Goal: Task Accomplishment & Management: Manage account settings

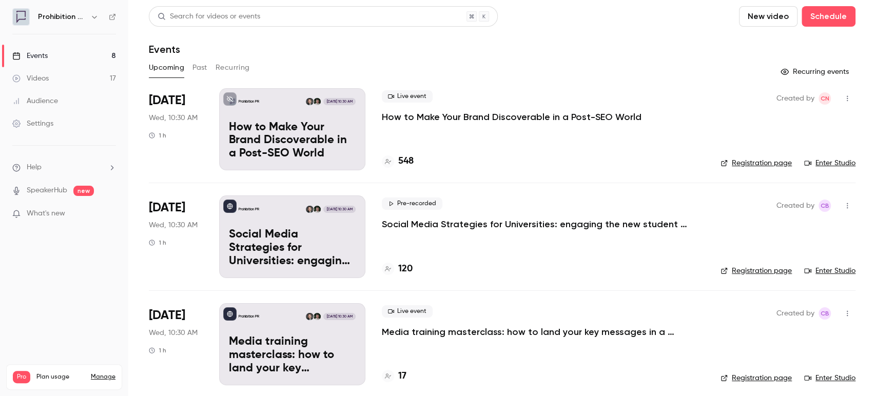
click at [45, 102] on div "Audience" at bounding box center [35, 101] width 46 height 10
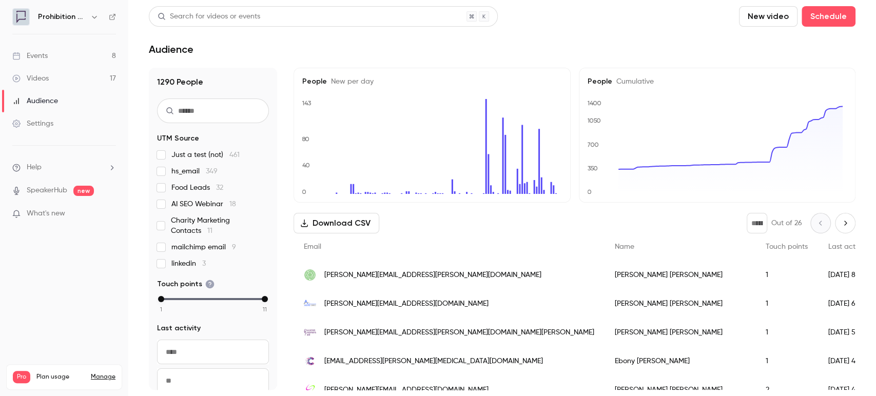
click at [349, 225] on button "Download CSV" at bounding box center [337, 223] width 86 height 21
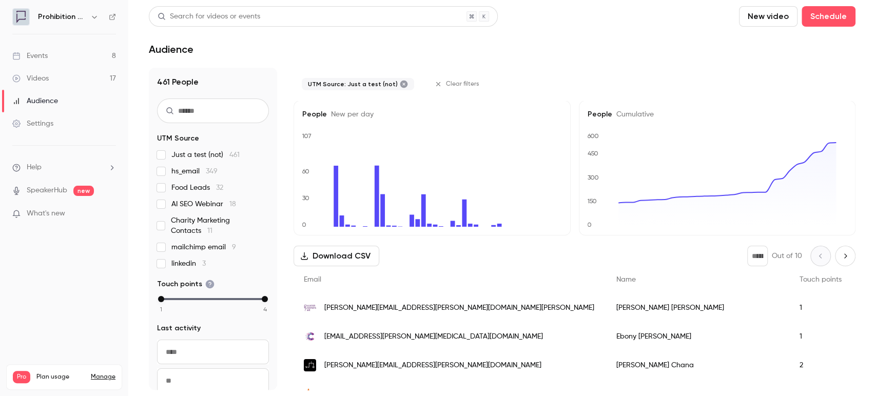
click at [160, 166] on label "hs_email 349" at bounding box center [213, 171] width 112 height 10
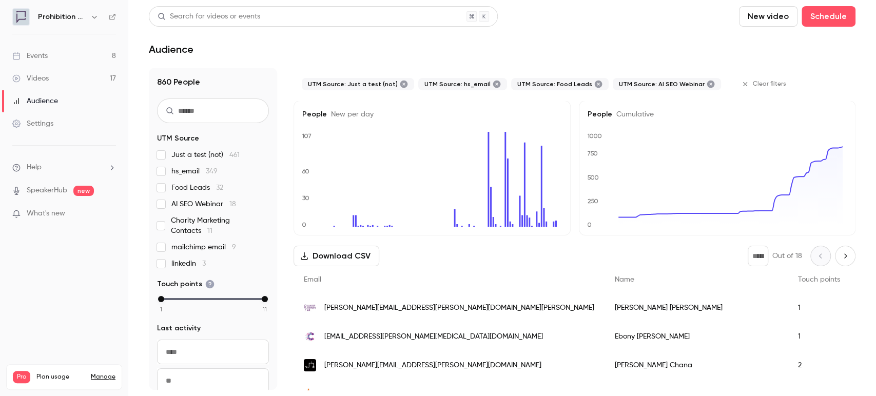
click at [162, 219] on label "Charity Marketing Contacts 11" at bounding box center [213, 226] width 112 height 21
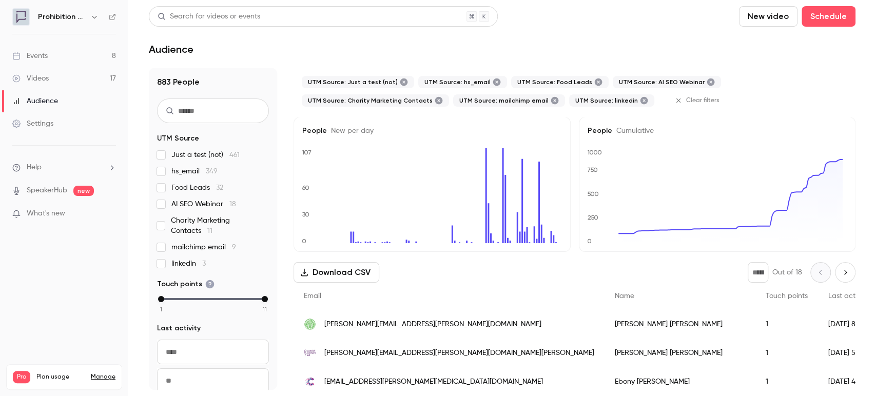
click at [338, 278] on button "Download CSV" at bounding box center [337, 272] width 86 height 21
click at [42, 96] on div "Audience" at bounding box center [35, 101] width 46 height 10
click at [62, 104] on link "Audience" at bounding box center [64, 101] width 128 height 23
click at [166, 146] on fieldset "UTM Source Just a test (not) 461 hs_email 349 Food Leads 32 AI SEO Webinar 18 C…" at bounding box center [213, 201] width 112 height 136
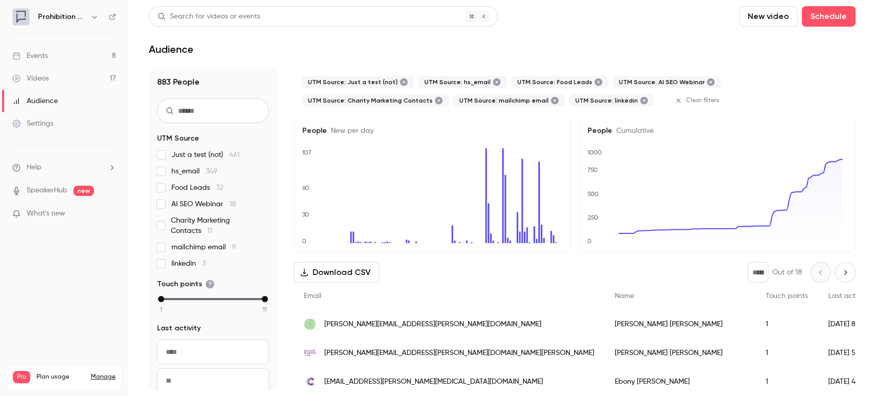
click at [164, 150] on label "Just a test (not) 461" at bounding box center [213, 155] width 112 height 10
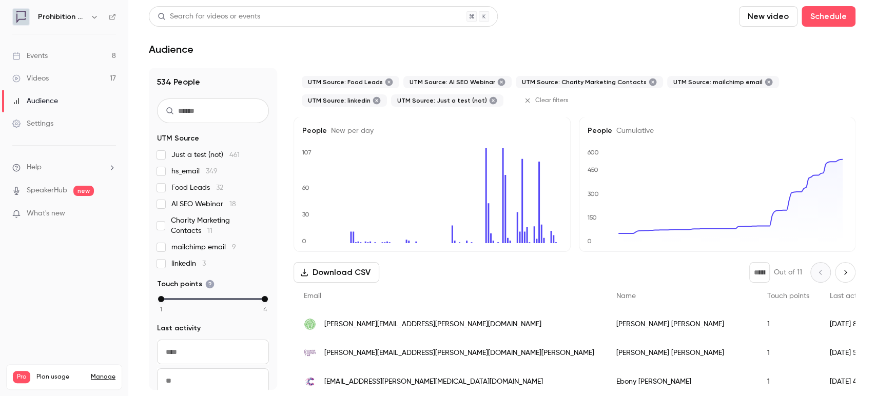
click at [161, 192] on label "Food Leads 32" at bounding box center [213, 188] width 112 height 10
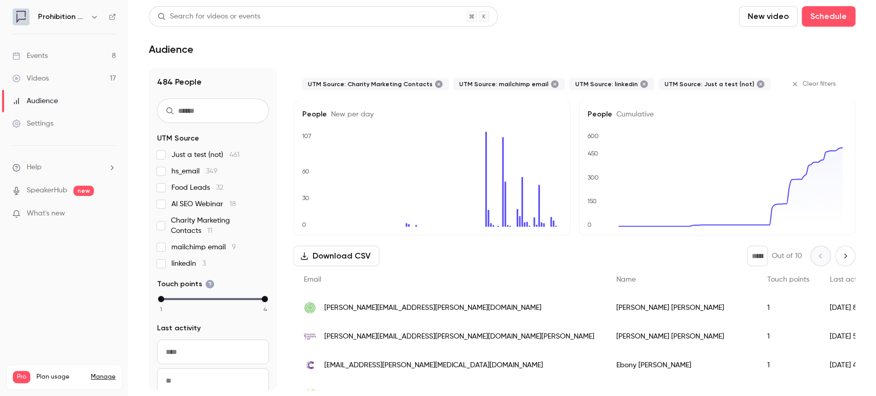
click at [161, 221] on label "Charity Marketing Contacts 11" at bounding box center [213, 226] width 112 height 21
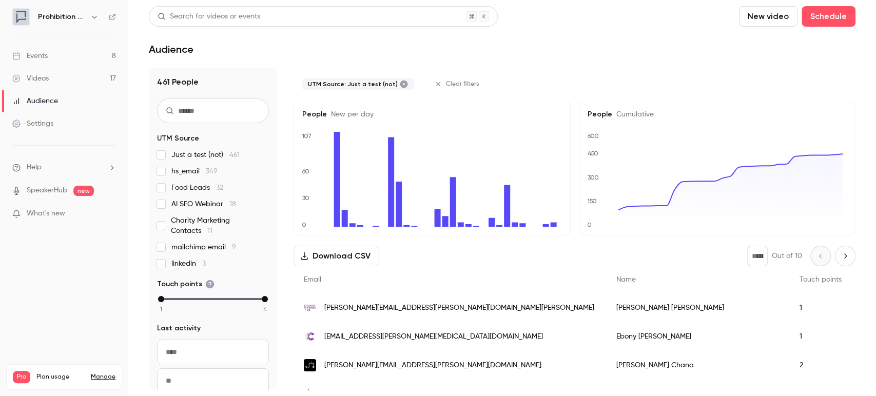
click at [162, 150] on label "Just a test (not) 461" at bounding box center [213, 155] width 112 height 10
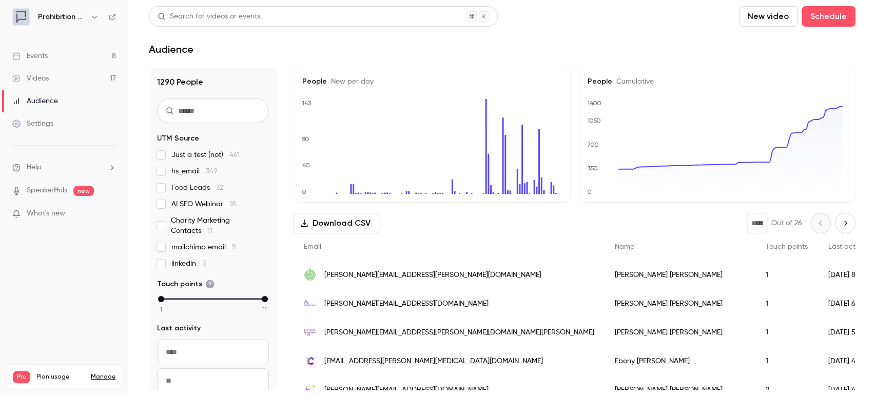
click at [32, 73] on div "Videos" at bounding box center [30, 78] width 36 height 10
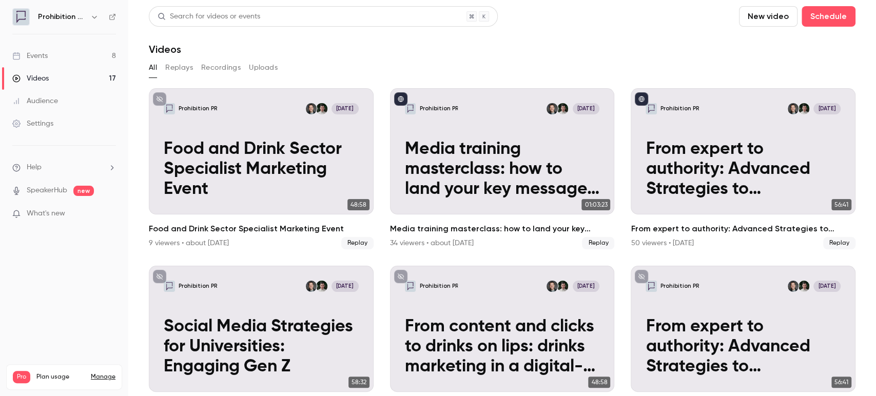
click at [43, 58] on div "Events" at bounding box center [29, 56] width 35 height 10
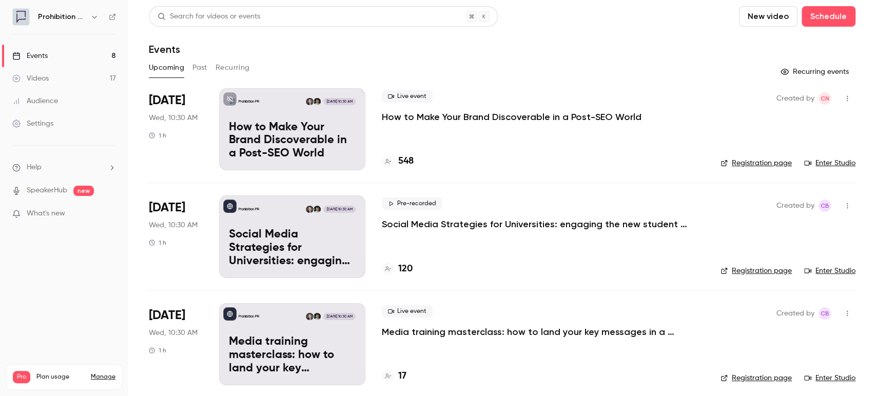
click at [475, 112] on p "How to Make Your Brand Discoverable in a Post-SEO World" at bounding box center [512, 117] width 260 height 12
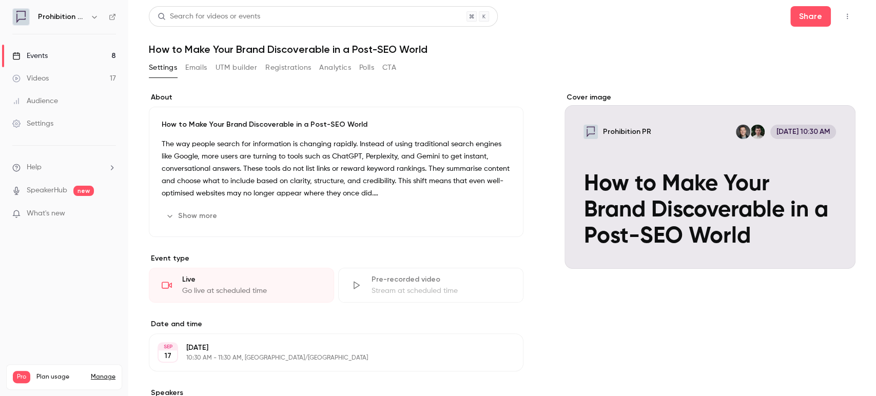
click at [277, 66] on button "Registrations" at bounding box center [288, 68] width 46 height 16
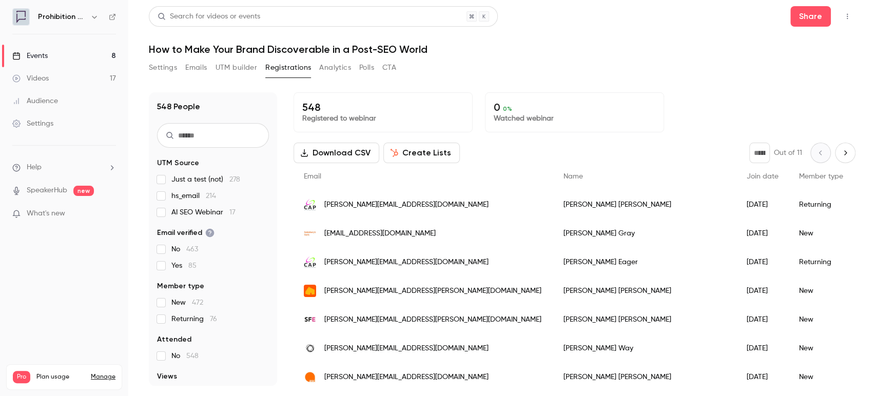
click at [348, 149] on button "Download CSV" at bounding box center [337, 153] width 86 height 21
click at [820, 11] on button "Share" at bounding box center [811, 16] width 41 height 21
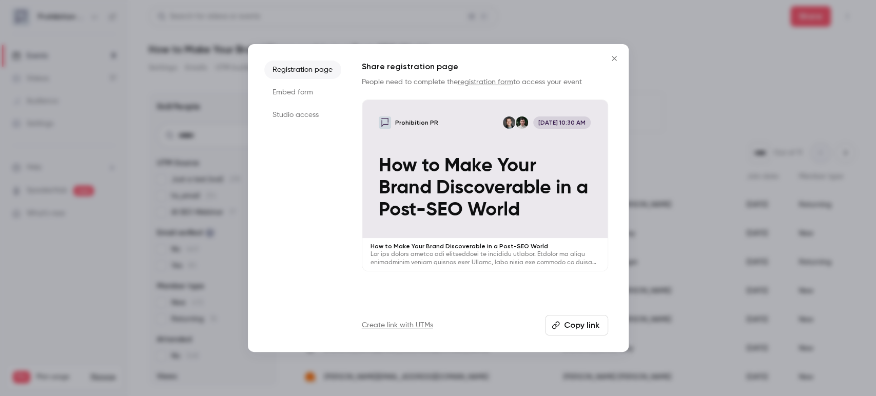
click at [573, 321] on button "Copy link" at bounding box center [576, 325] width 63 height 21
click at [616, 65] on button "Close" at bounding box center [614, 58] width 21 height 21
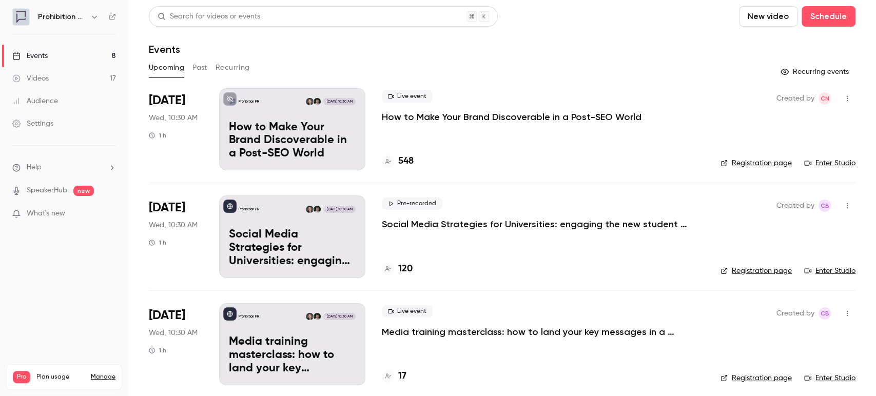
click at [58, 55] on link "Events 8" at bounding box center [64, 56] width 128 height 23
